Goal: Communication & Community: Participate in discussion

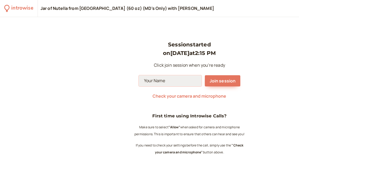
click at [183, 79] on input at bounding box center [170, 80] width 63 height 11
type input "[PERSON_NAME]"
click at [227, 78] on span "Join session" at bounding box center [223, 81] width 26 height 6
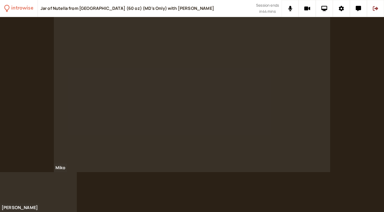
click at [94, 78] on div at bounding box center [192, 94] width 276 height 155
click at [196, 119] on div at bounding box center [192, 94] width 276 height 155
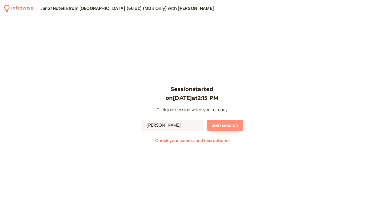
click at [225, 125] on span "Join session" at bounding box center [225, 126] width 26 height 6
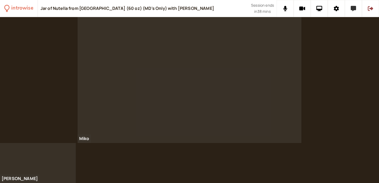
click at [354, 8] on icon at bounding box center [353, 8] width 5 height 5
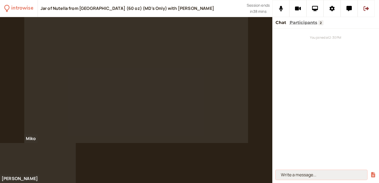
click at [289, 174] on input at bounding box center [321, 175] width 92 height 10
paste input "https://drive.google.com/file/d/19snlrpUgZBDEgMtDrBbcpagQff7B43sd/view?usp=shar…"
type input "https://drive.google.com/file/d/19snlrpUgZBDEgMtDrBbcpagQff7B43sd/view?usp=shar…"
click at [373, 175] on button "submit" at bounding box center [372, 175] width 5 height 6
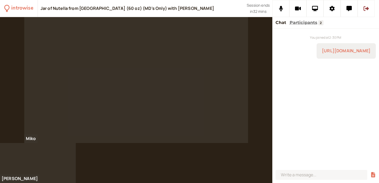
click at [241, 57] on div at bounding box center [136, 80] width 224 height 126
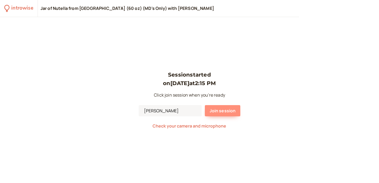
click at [230, 111] on span "Join session" at bounding box center [223, 111] width 26 height 6
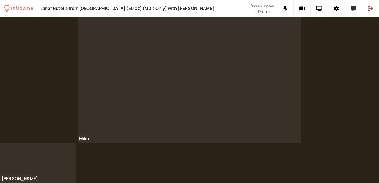
click at [353, 9] on icon at bounding box center [353, 8] width 5 height 5
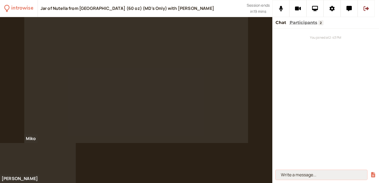
click at [300, 175] on input at bounding box center [321, 175] width 92 height 10
paste input "[URL][DOMAIN_NAME]"
type input "[URL][DOMAIN_NAME]"
click at [373, 175] on button "submit" at bounding box center [372, 175] width 5 height 6
click at [286, 176] on input at bounding box center [321, 175] width 92 height 10
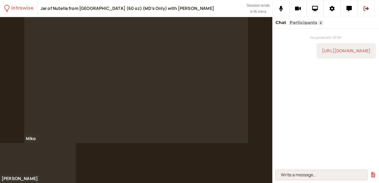
paste input "[URL][DOMAIN_NAME]"
type input "[URL][DOMAIN_NAME]"
click at [373, 175] on button "submit" at bounding box center [372, 175] width 5 height 6
